Goal: Task Accomplishment & Management: Complete application form

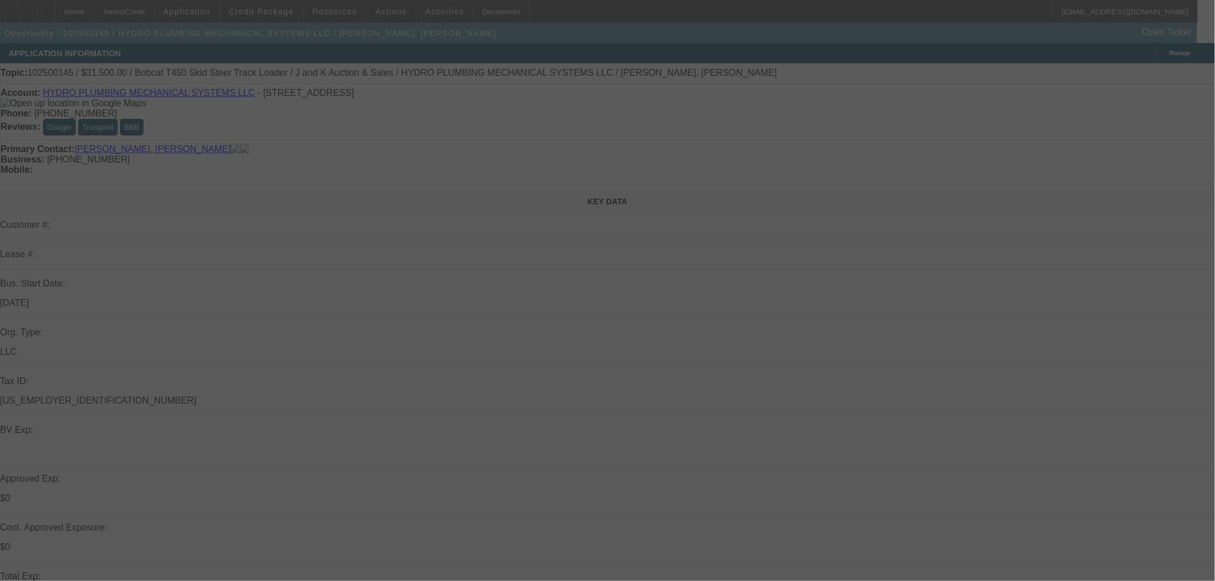
select select "0"
select select "2"
select select "0"
select select "6"
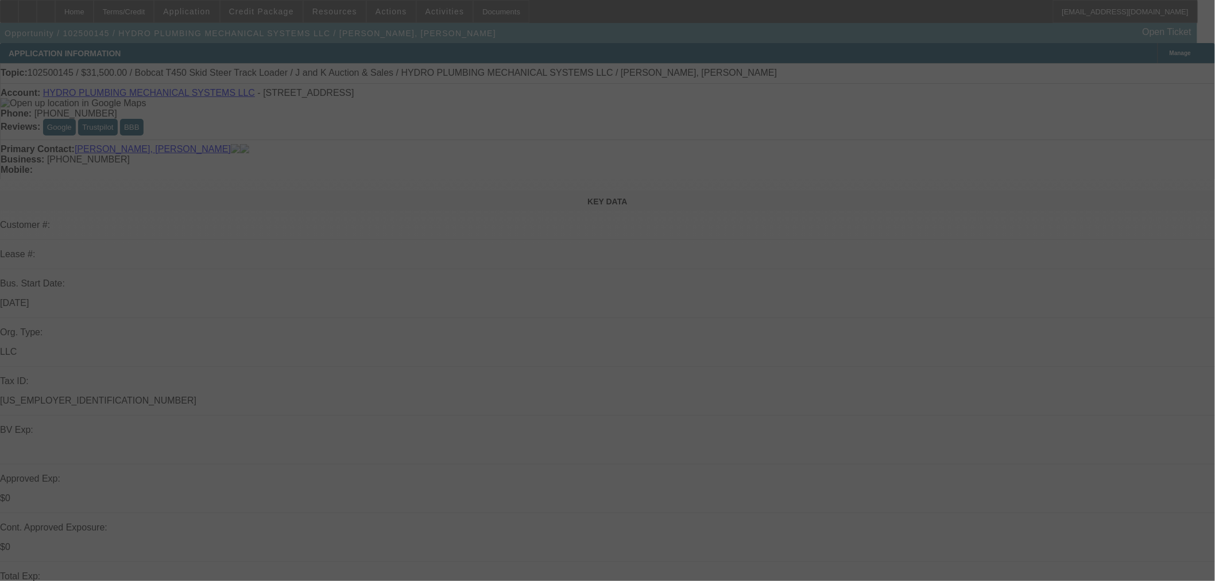
select select "0"
select select "2"
select select "0"
select select "6"
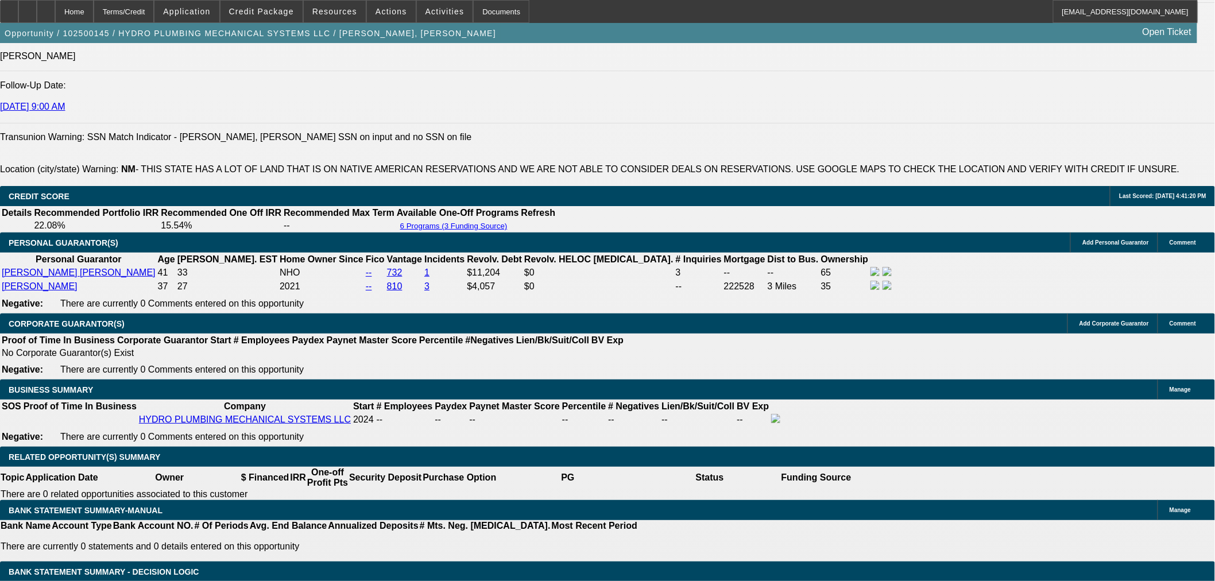
scroll to position [1701, 0]
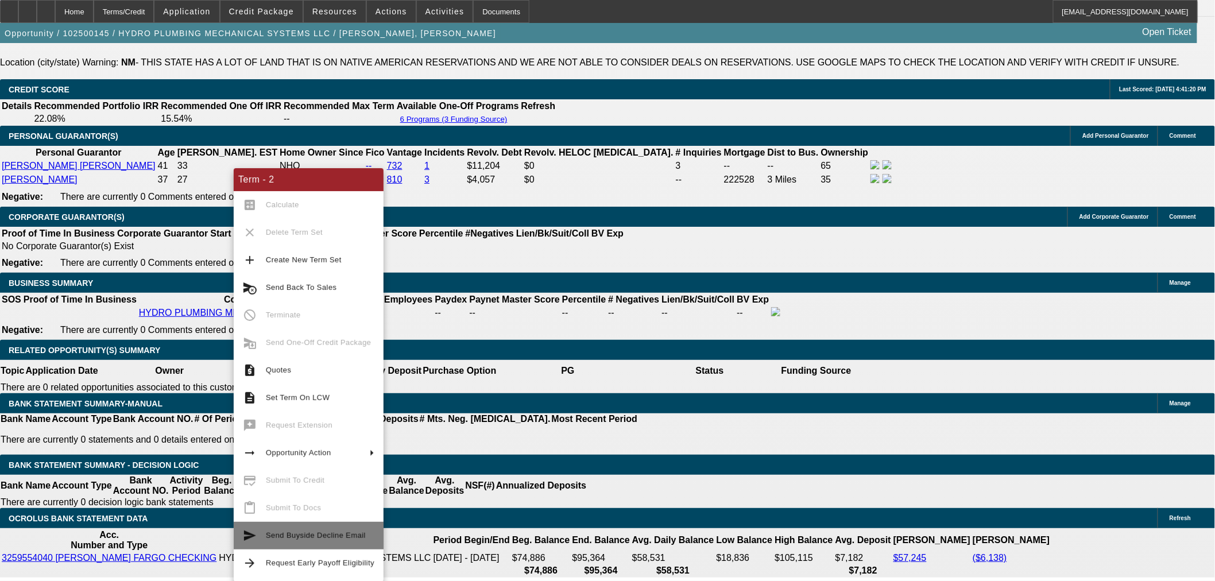
click at [316, 529] on span "Send Buyside Decline Email" at bounding box center [320, 536] width 109 height 14
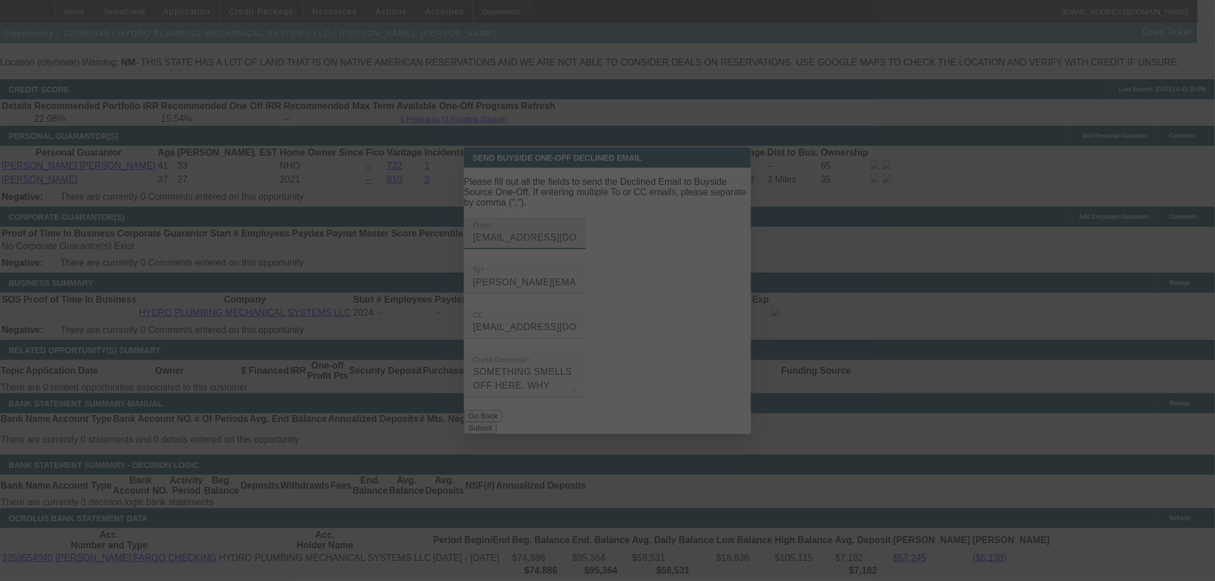
scroll to position [0, 0]
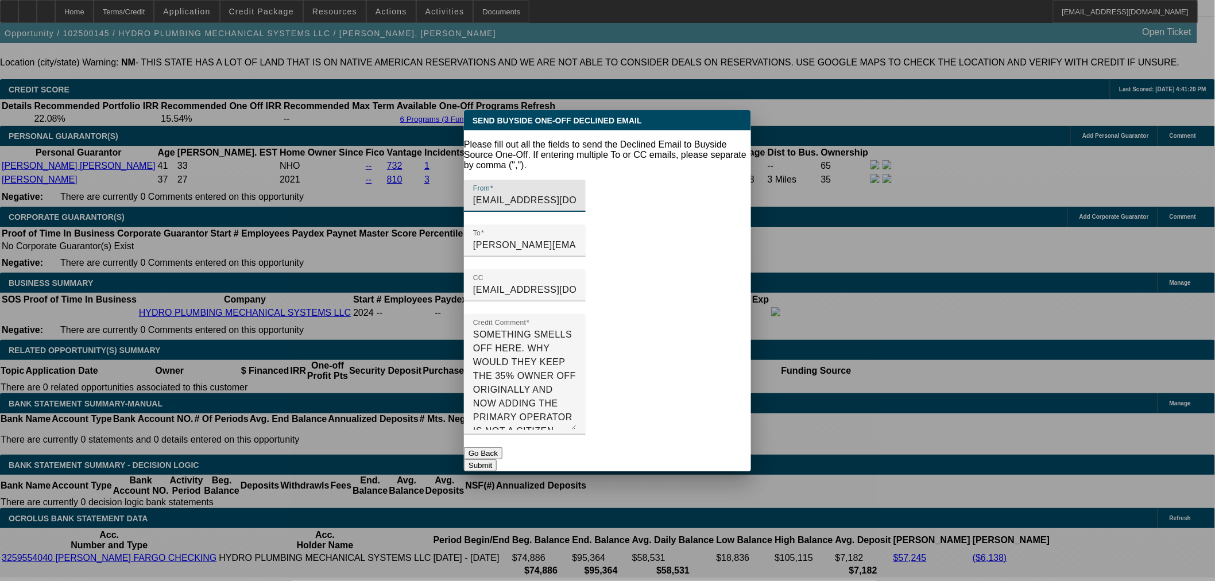
drag, startPoint x: 728, startPoint y: 376, endPoint x: 722, endPoint y: 451, distance: 75.4
click at [722, 451] on form "Please fill out all the fields to send the Declined Email to Buyside Source One…" at bounding box center [607, 306] width 287 height 332
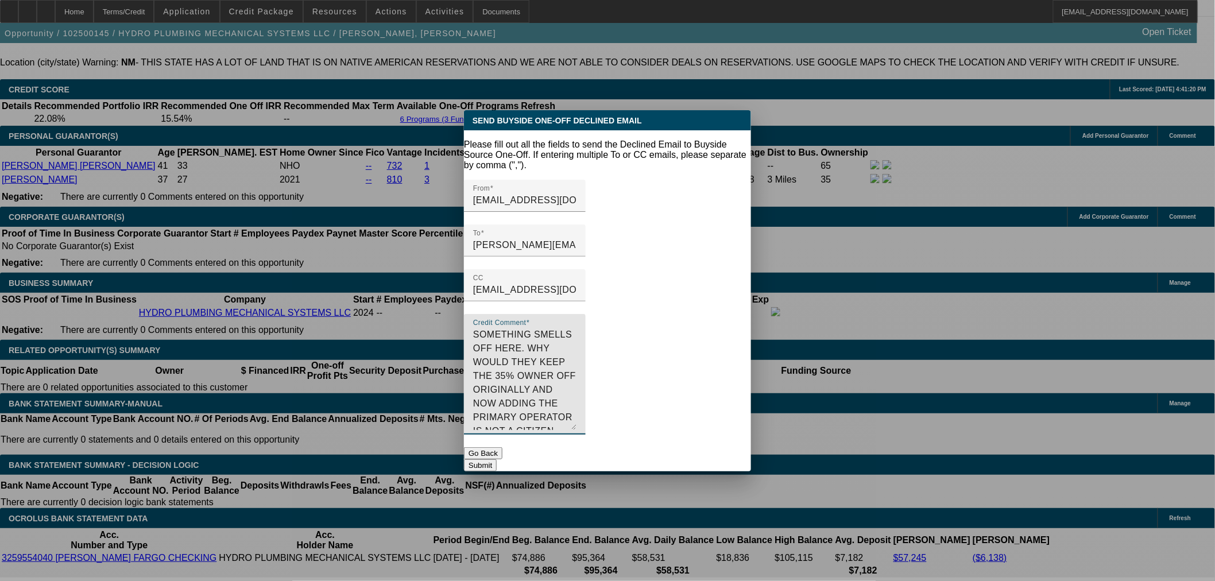
drag, startPoint x: 618, startPoint y: 383, endPoint x: 506, endPoint y: 347, distance: 118.2
click at [506, 347] on textarea "SOMETHING SMELLS OFF HERE. WHY WOULD THEY KEEP THE 35% OWNER OFF ORIGINALLY AND…" at bounding box center [524, 379] width 103 height 102
click at [577, 383] on textarea "SOMETHING SMELLS OFF HERE. WHY WOULD THEY KEEP THE 35% OWNER OFF ORIGINALLY AND…" at bounding box center [524, 379] width 103 height 102
drag, startPoint x: 629, startPoint y: 383, endPoint x: 481, endPoint y: 324, distance: 159.3
click at [481, 324] on div "Credit Comment SOMETHING SMELLS OFF HERE. WHY WOULD THEY KEEP THE 35% OWNER OFF…" at bounding box center [525, 374] width 122 height 121
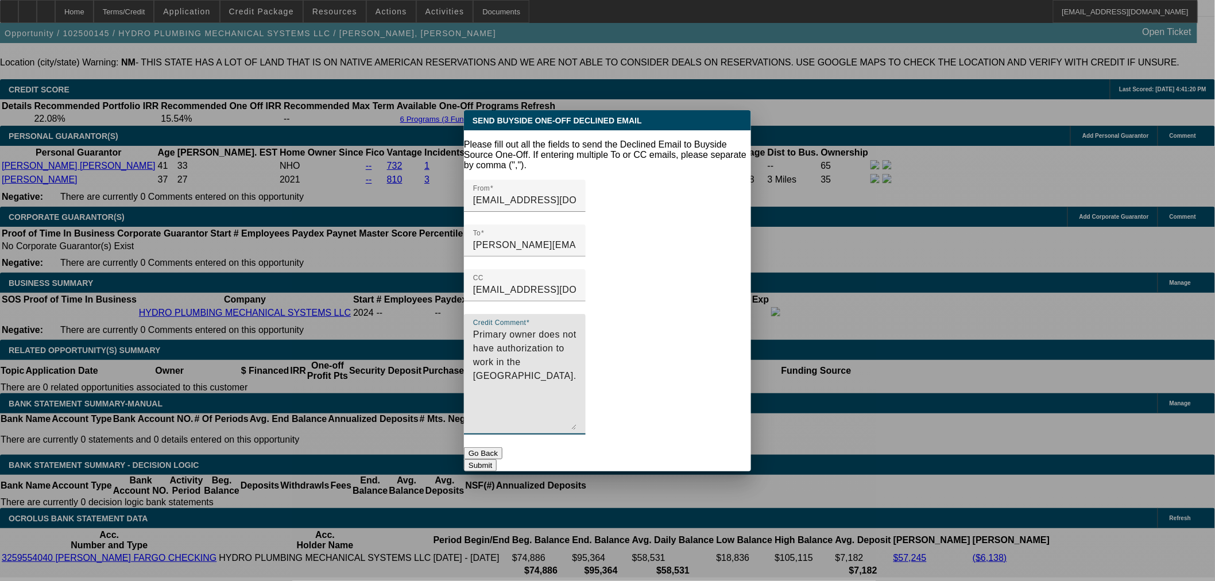
click at [577, 328] on textarea "Primary owner does not have authorization to work in the [GEOGRAPHIC_DATA]." at bounding box center [524, 379] width 103 height 102
click at [577, 328] on textarea "Primary owner does not have proof of authorization to work in the [GEOGRAPHIC_D…" at bounding box center [524, 379] width 103 height 102
type textarea "Primary owner does not have proof of authorization to work in the [GEOGRAPHIC_D…"
click at [497, 459] on button "Submit" at bounding box center [480, 465] width 33 height 12
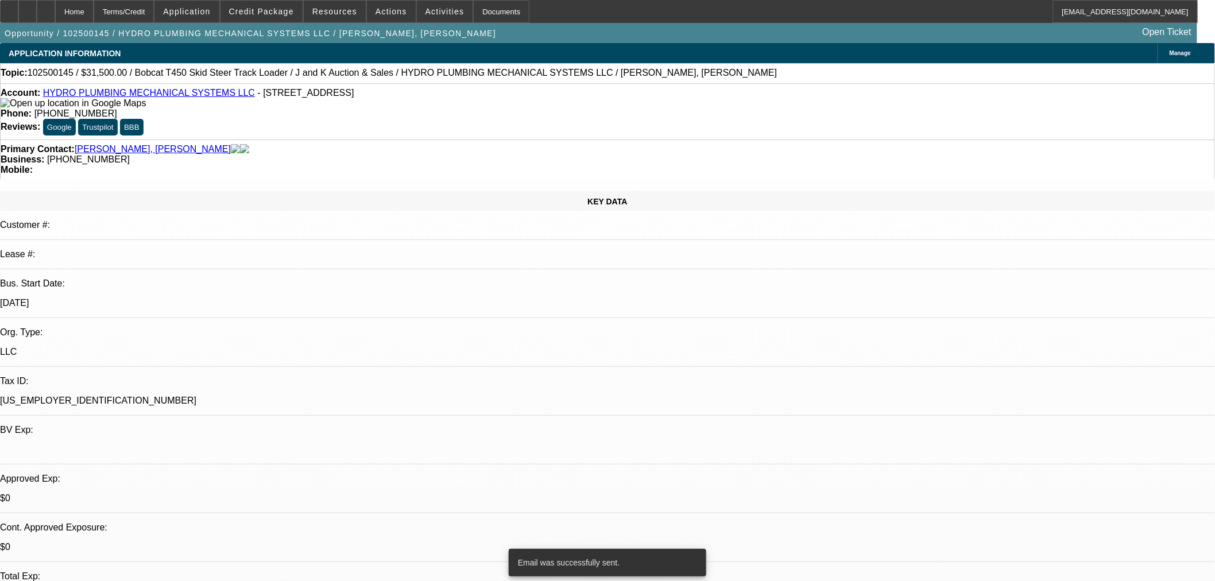
scroll to position [1701, 0]
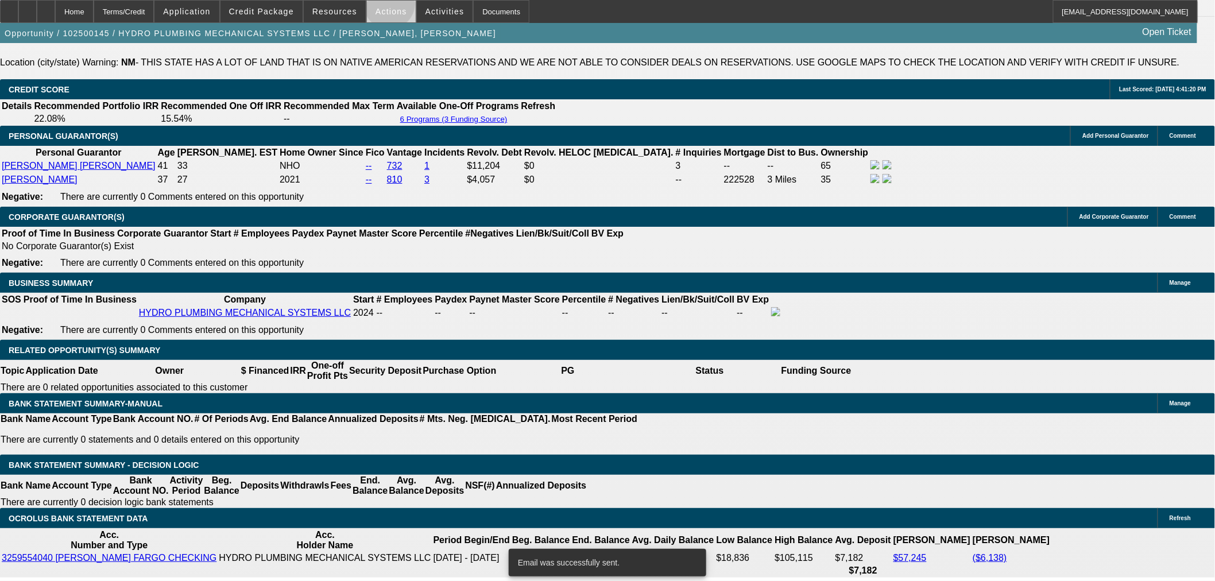
click at [385, 6] on span at bounding box center [391, 12] width 49 height 28
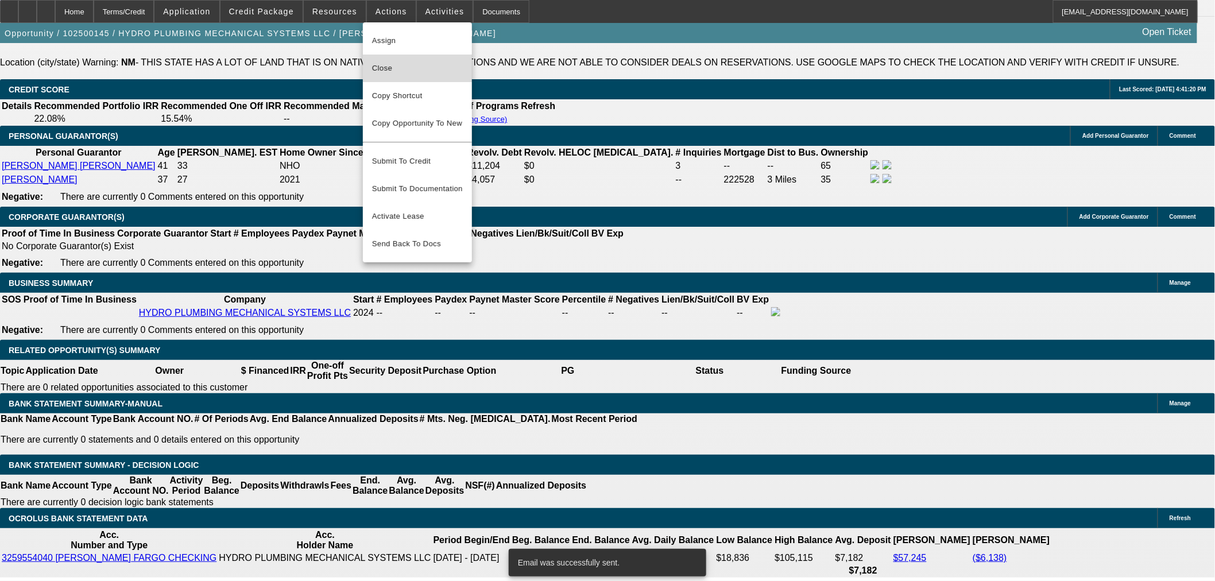
click at [404, 61] on span "Close" at bounding box center [417, 68] width 91 height 14
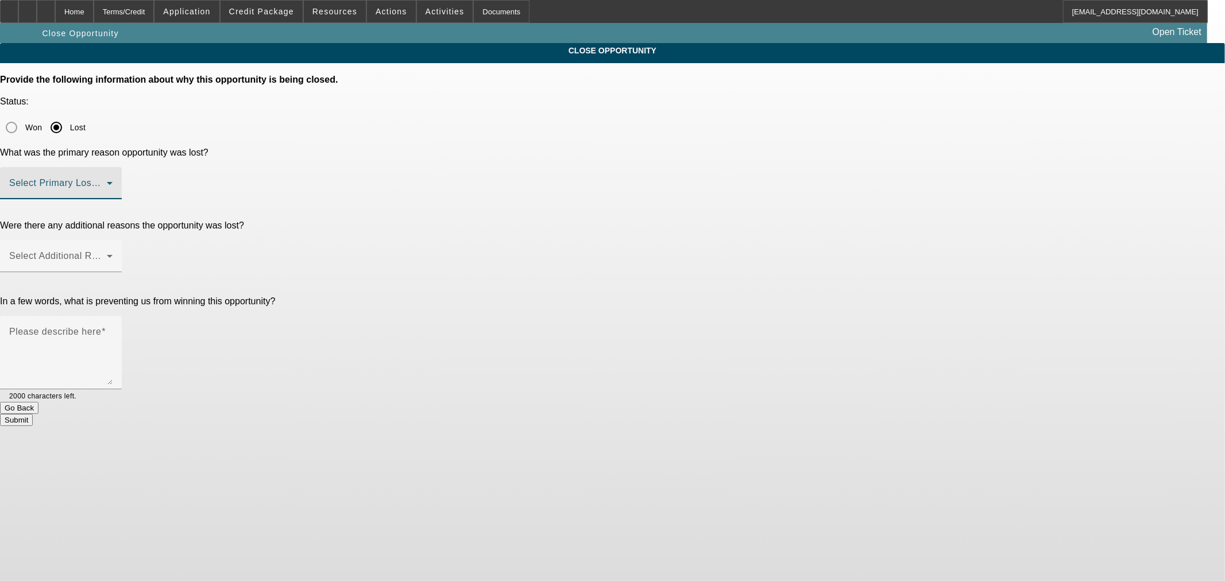
click at [107, 181] on span at bounding box center [58, 188] width 98 height 14
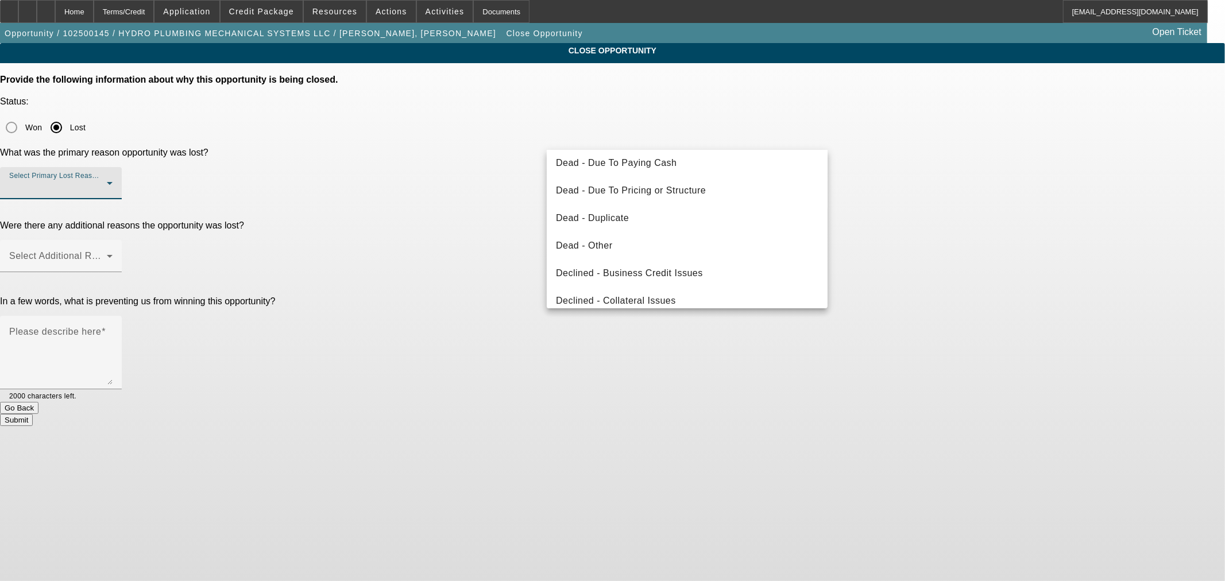
scroll to position [153, 0]
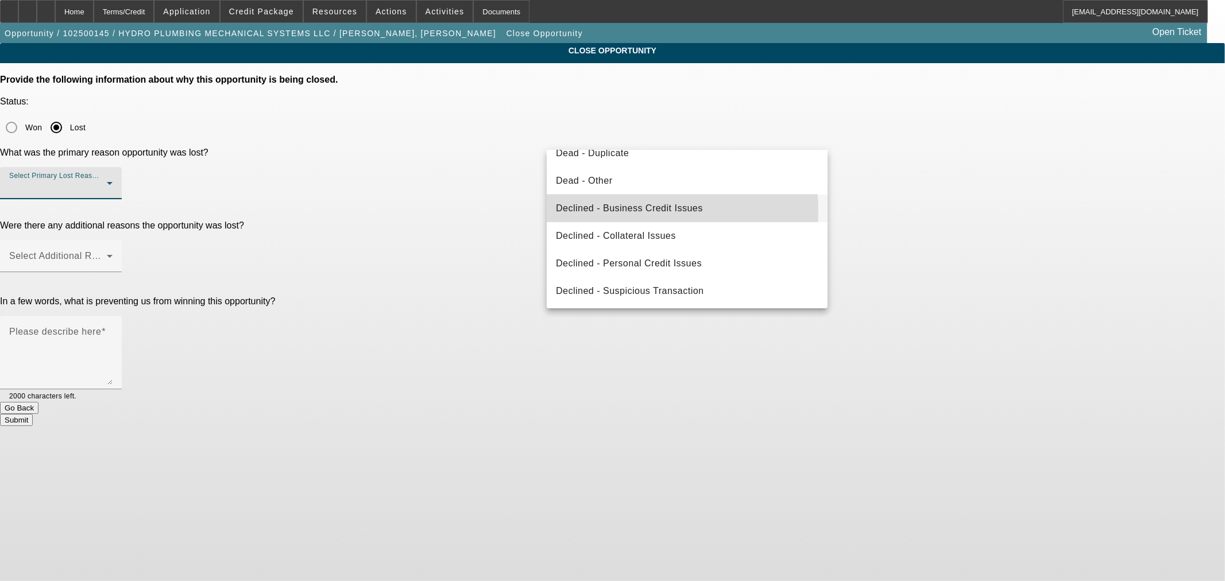
click at [659, 210] on span "Declined - Business Credit Issues" at bounding box center [629, 209] width 147 height 14
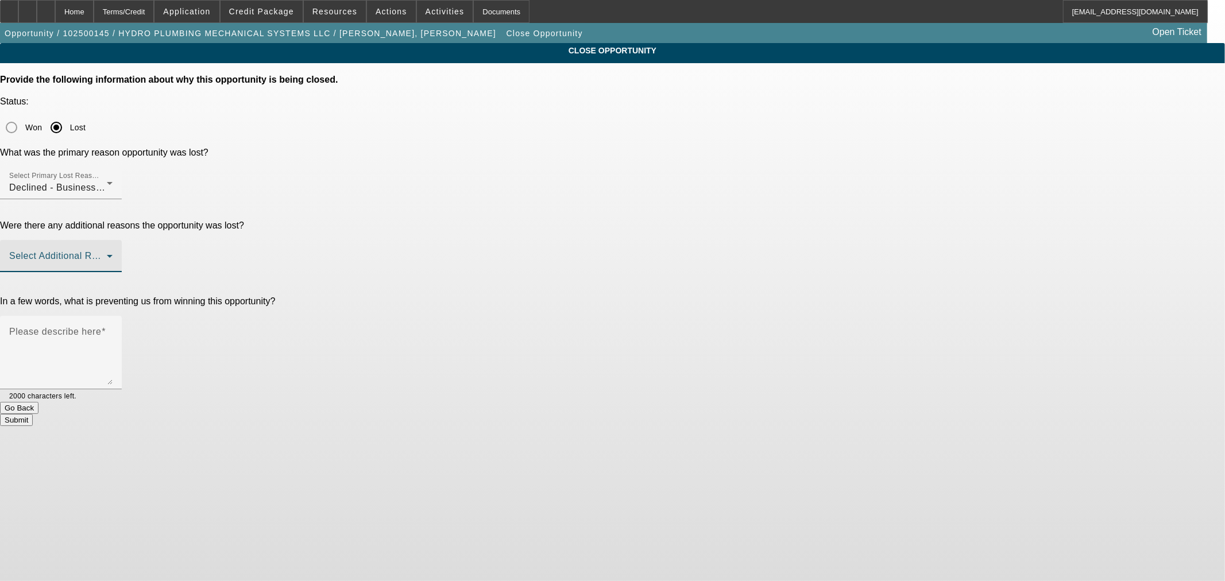
click at [107, 254] on span at bounding box center [58, 261] width 98 height 14
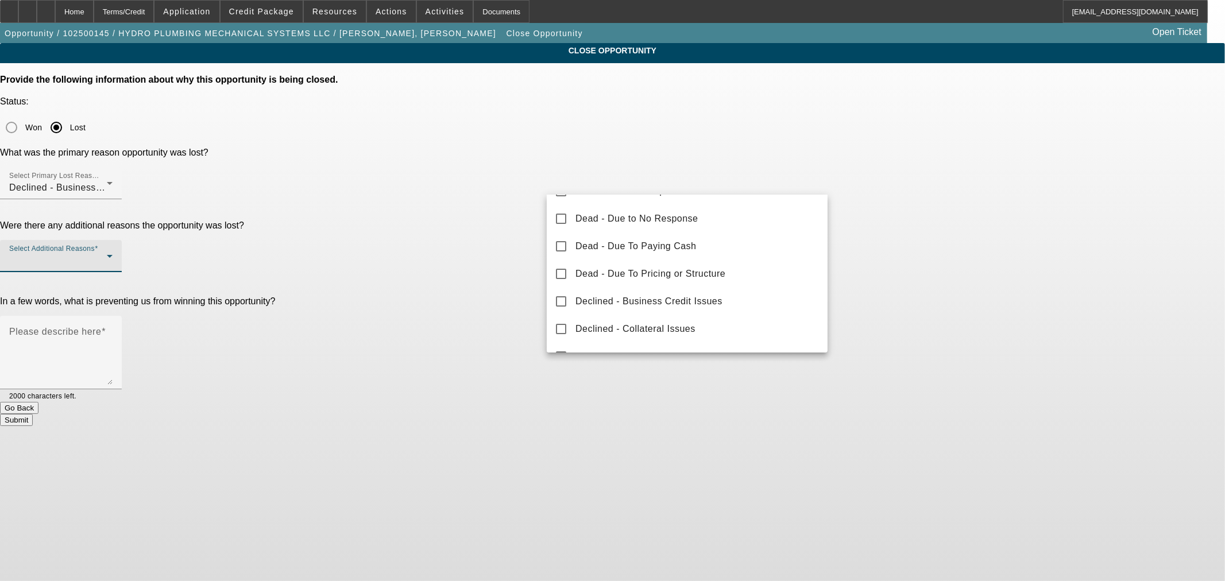
scroll to position [106, 0]
click at [645, 125] on div at bounding box center [612, 290] width 1225 height 581
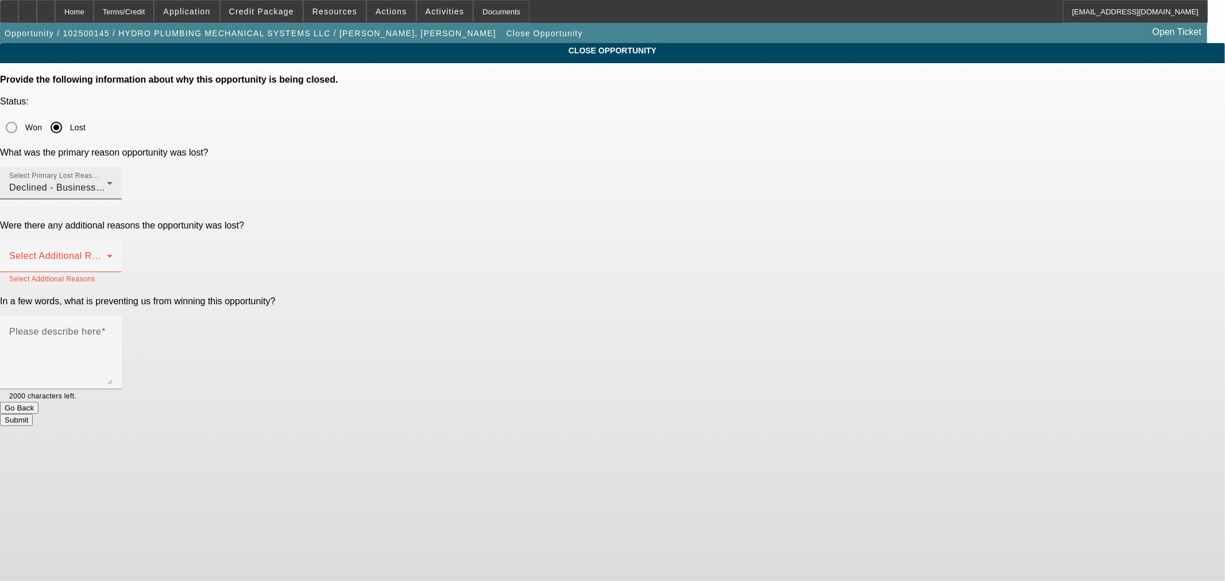
click at [156, 183] on span "Declined - Business Credit Issues" at bounding box center [82, 188] width 147 height 10
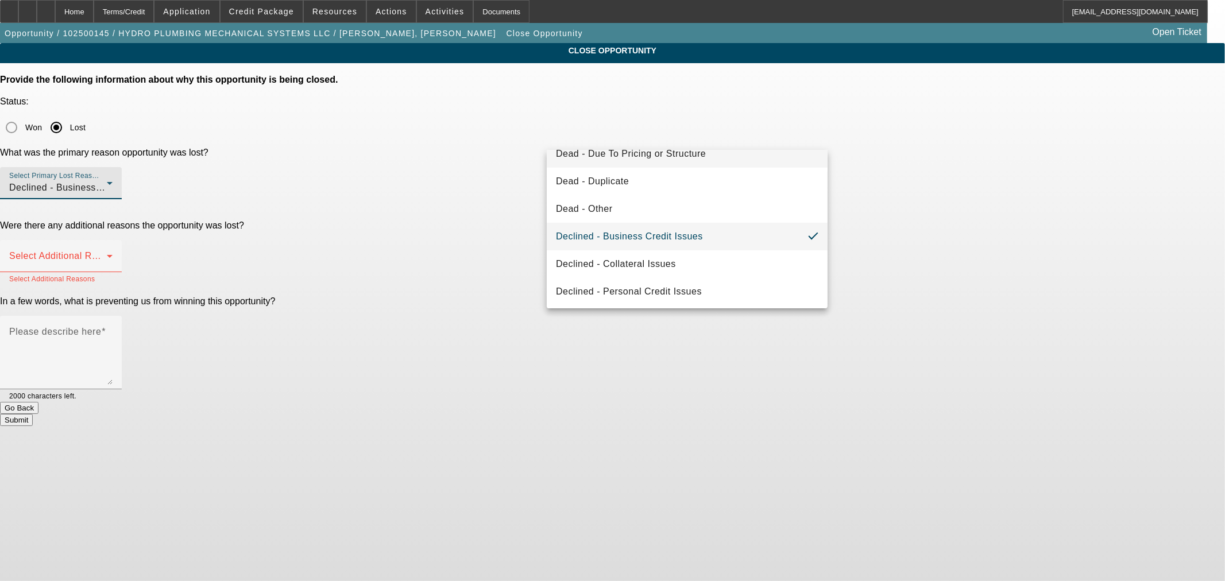
scroll to position [153, 0]
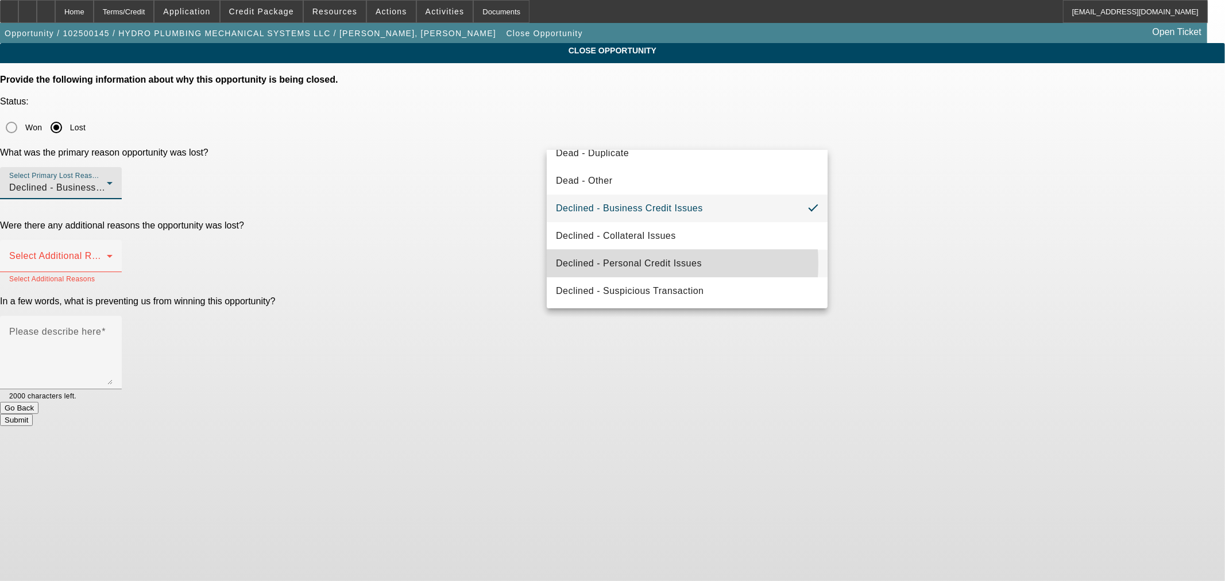
click at [630, 263] on span "Declined - Personal Credit Issues" at bounding box center [629, 264] width 146 height 14
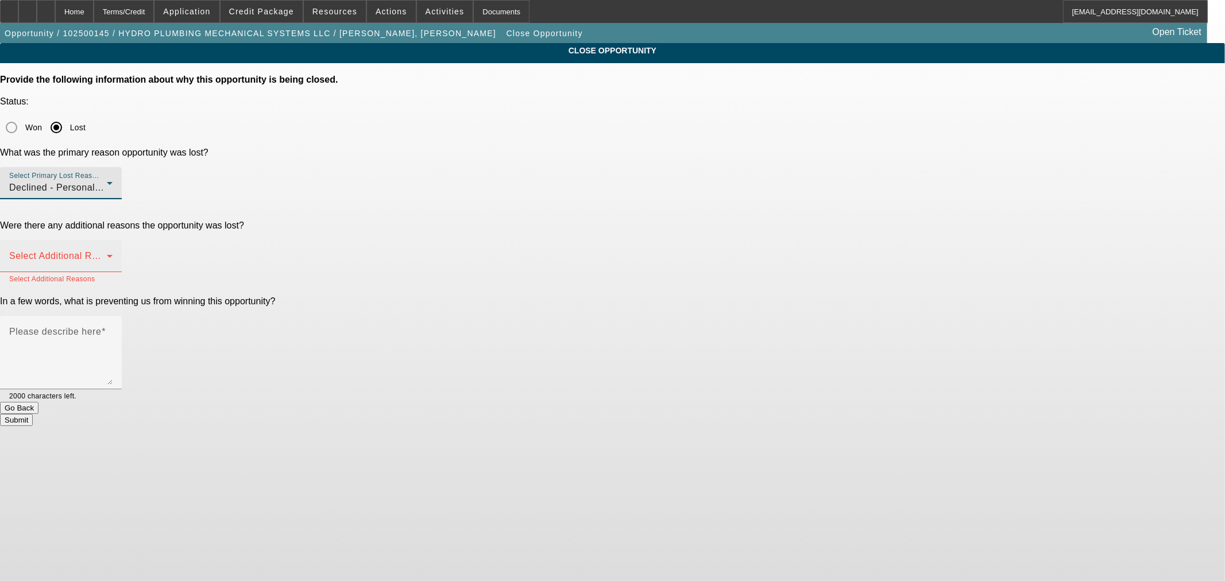
click at [107, 254] on span at bounding box center [58, 261] width 98 height 14
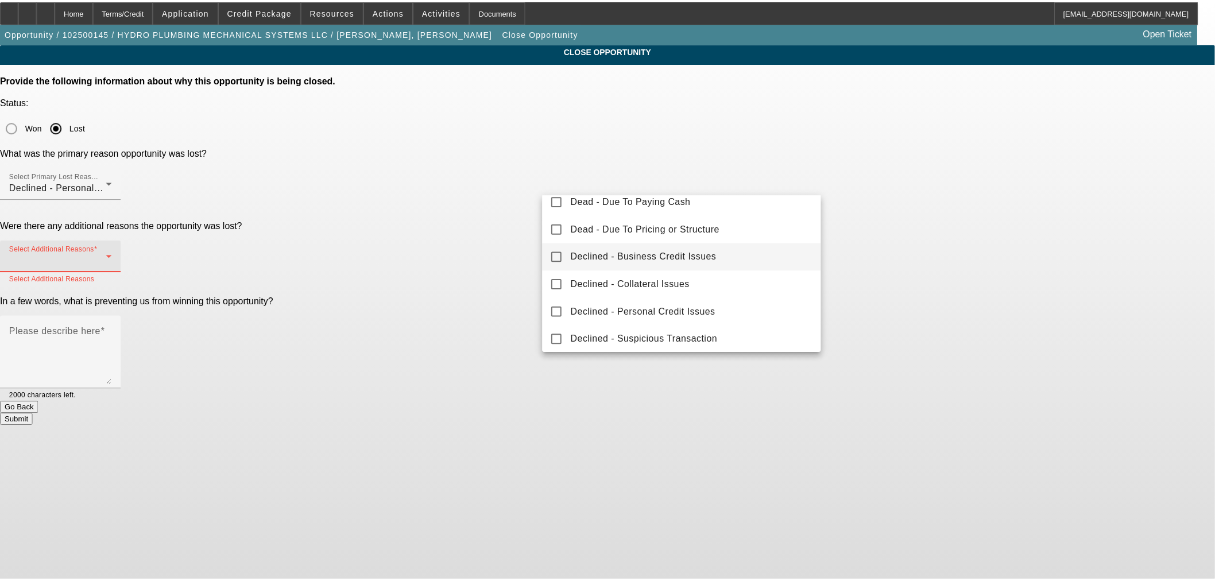
scroll to position [126, 0]
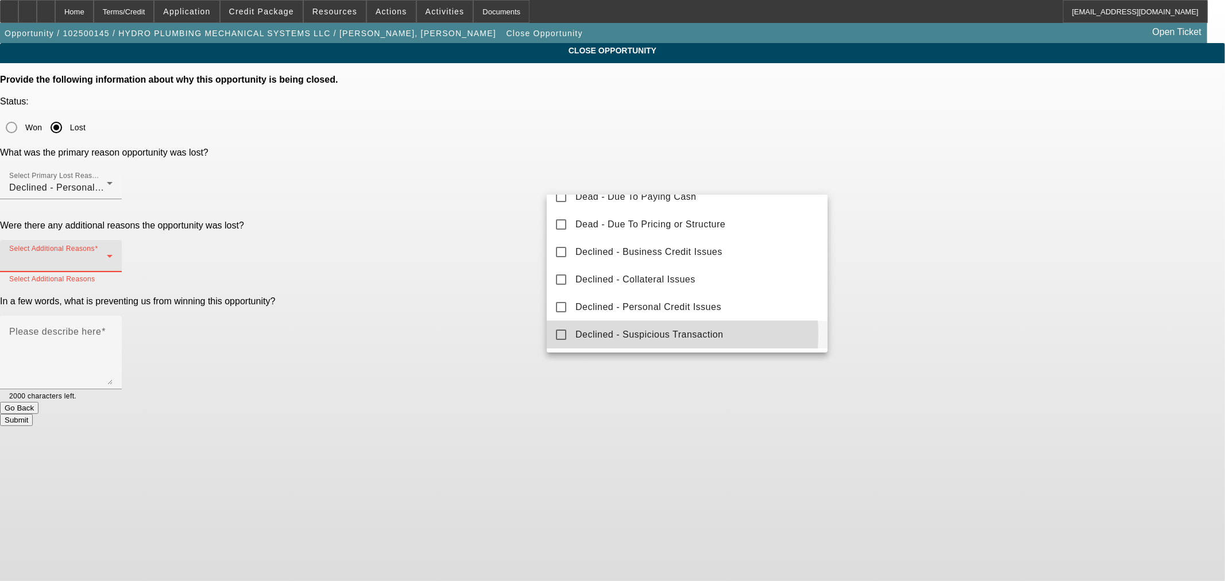
click at [664, 335] on span "Declined - Suspicious Transaction" at bounding box center [649, 335] width 148 height 14
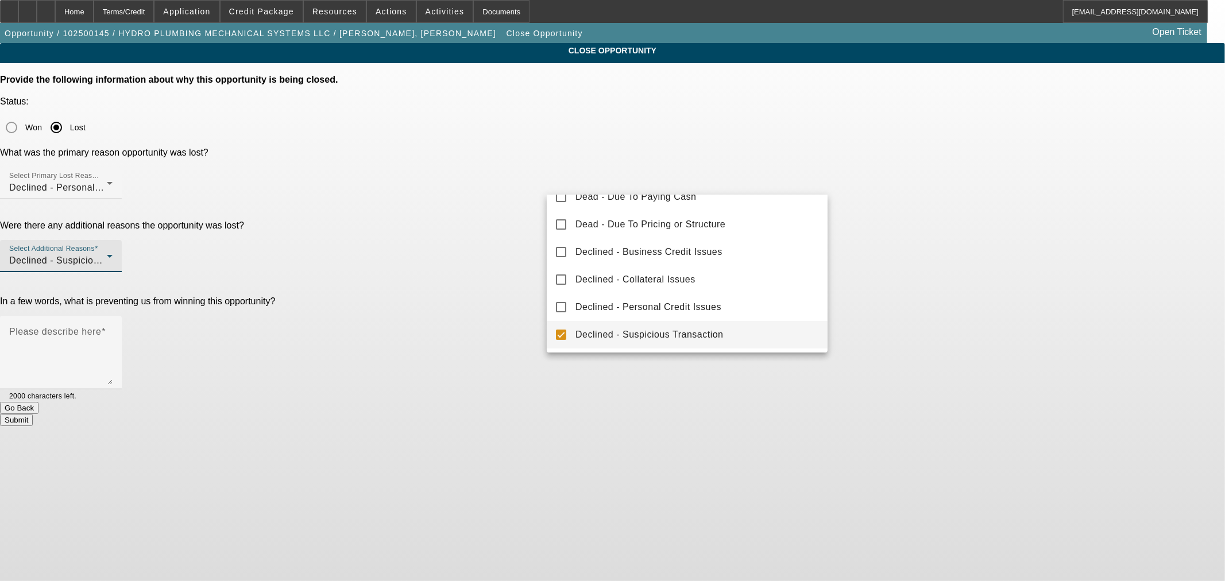
click at [505, 273] on div at bounding box center [612, 290] width 1225 height 581
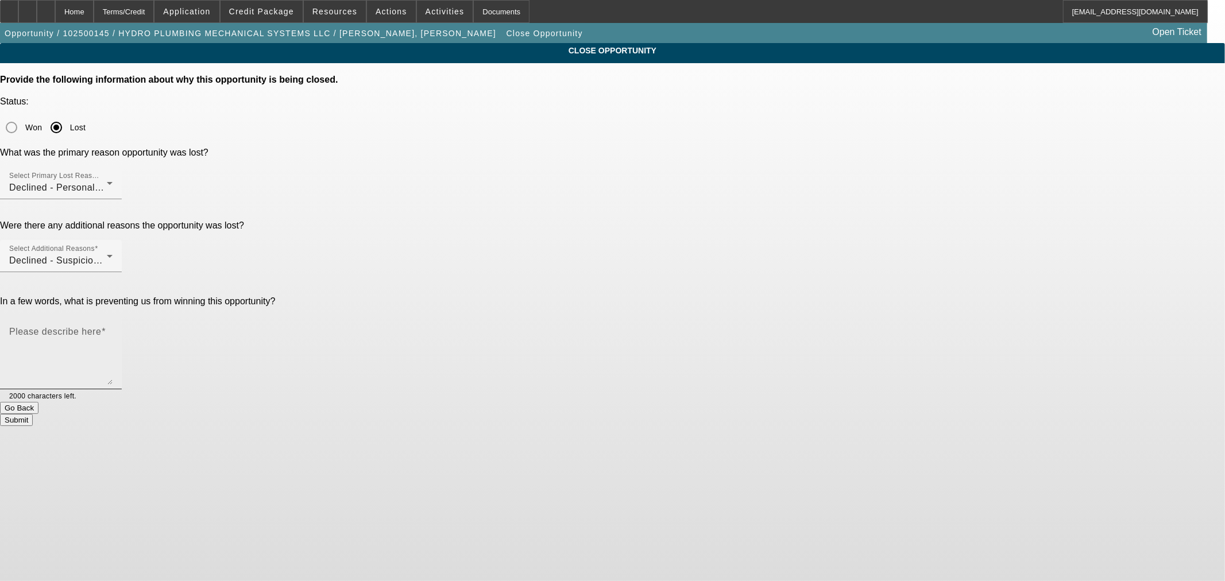
click at [113, 330] on textarea "Please describe here" at bounding box center [60, 357] width 103 height 55
type textarea "Didn't include the second owner on initial submission. Primary owner does not h…"
click at [33, 414] on button "Submit" at bounding box center [16, 420] width 33 height 12
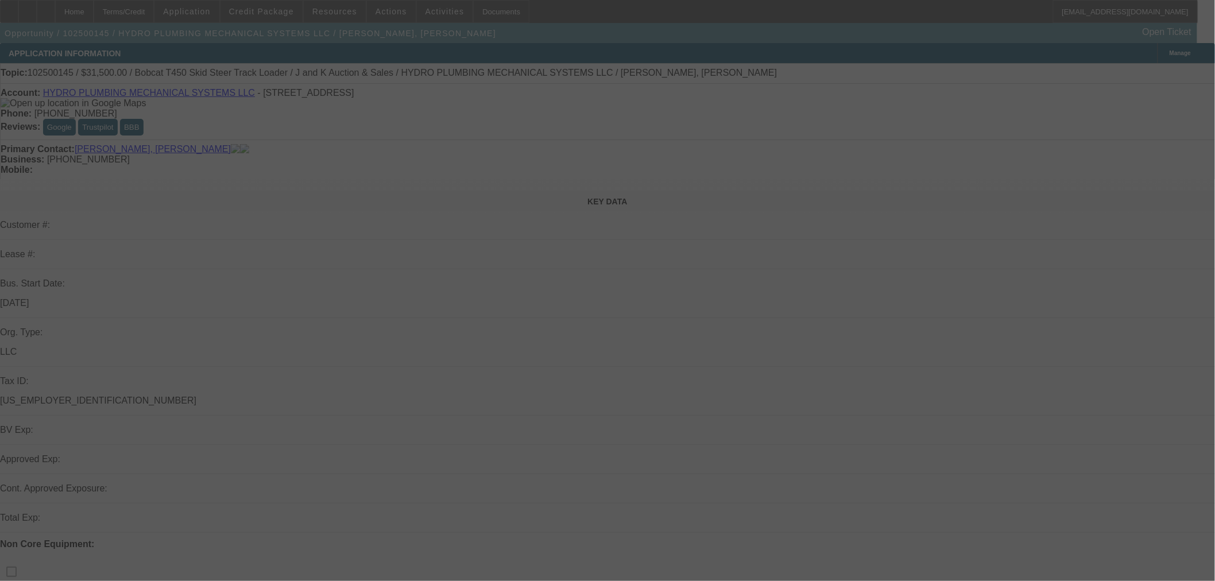
select select "0"
select select "2"
select select "0"
select select "6"
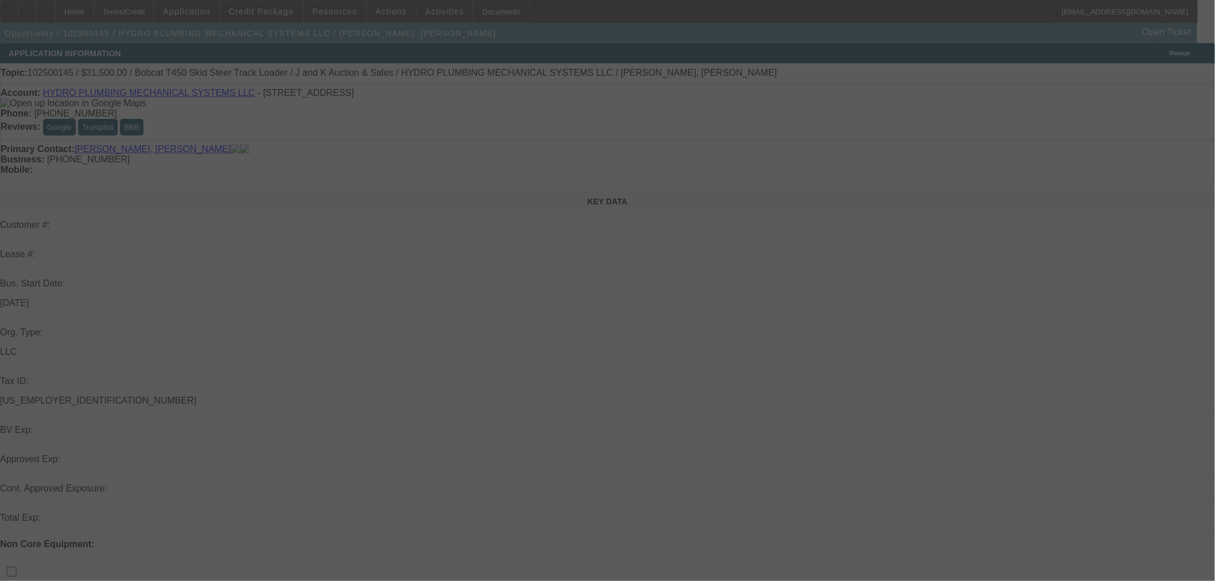
select select "0"
select select "2"
select select "0"
select select "6"
